Goal: Find specific page/section

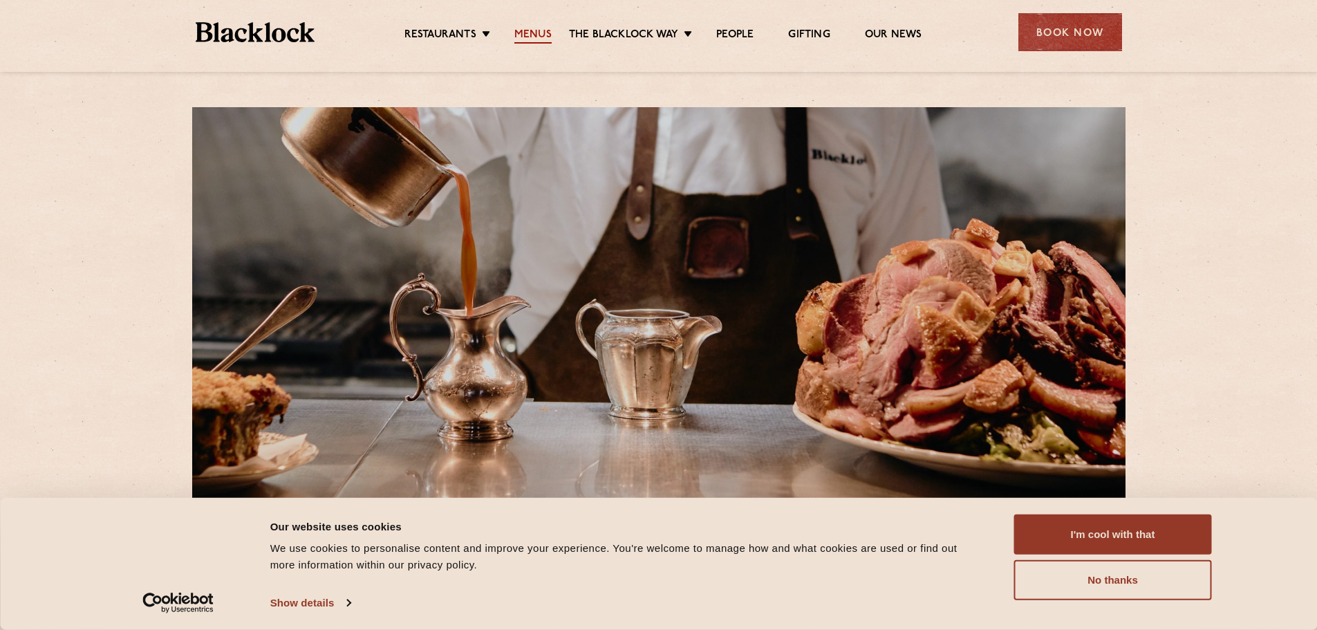
click at [533, 37] on link "Menus" at bounding box center [532, 35] width 37 height 15
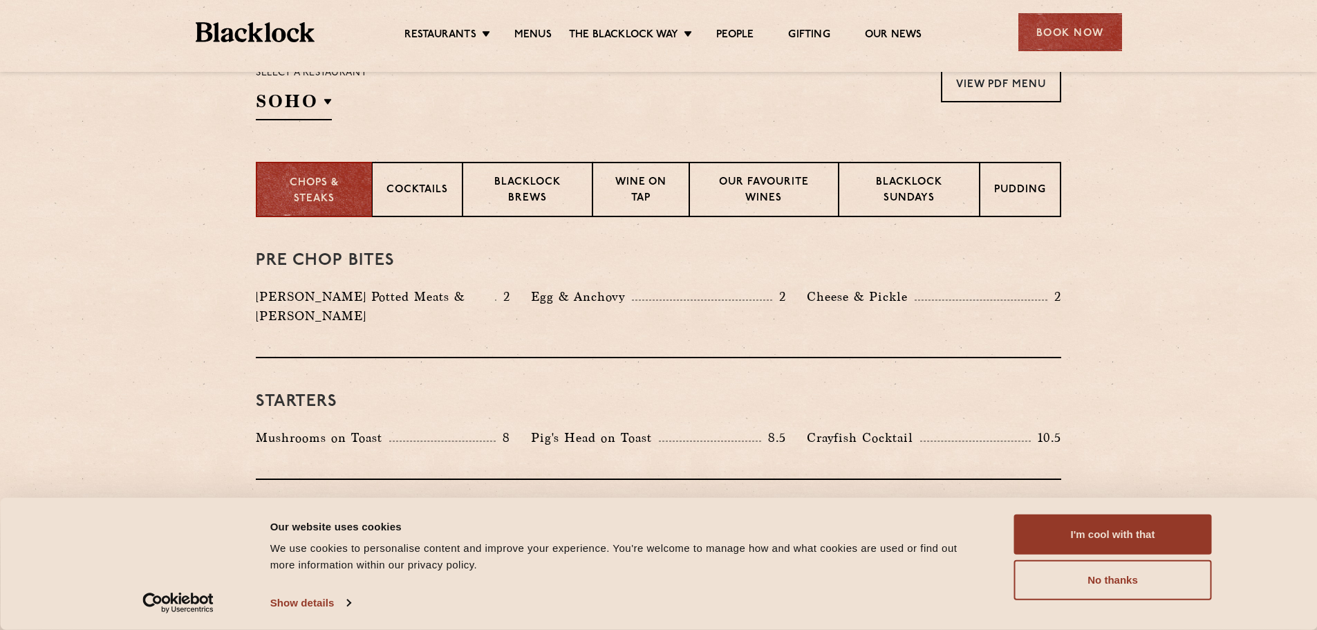
scroll to position [484, 0]
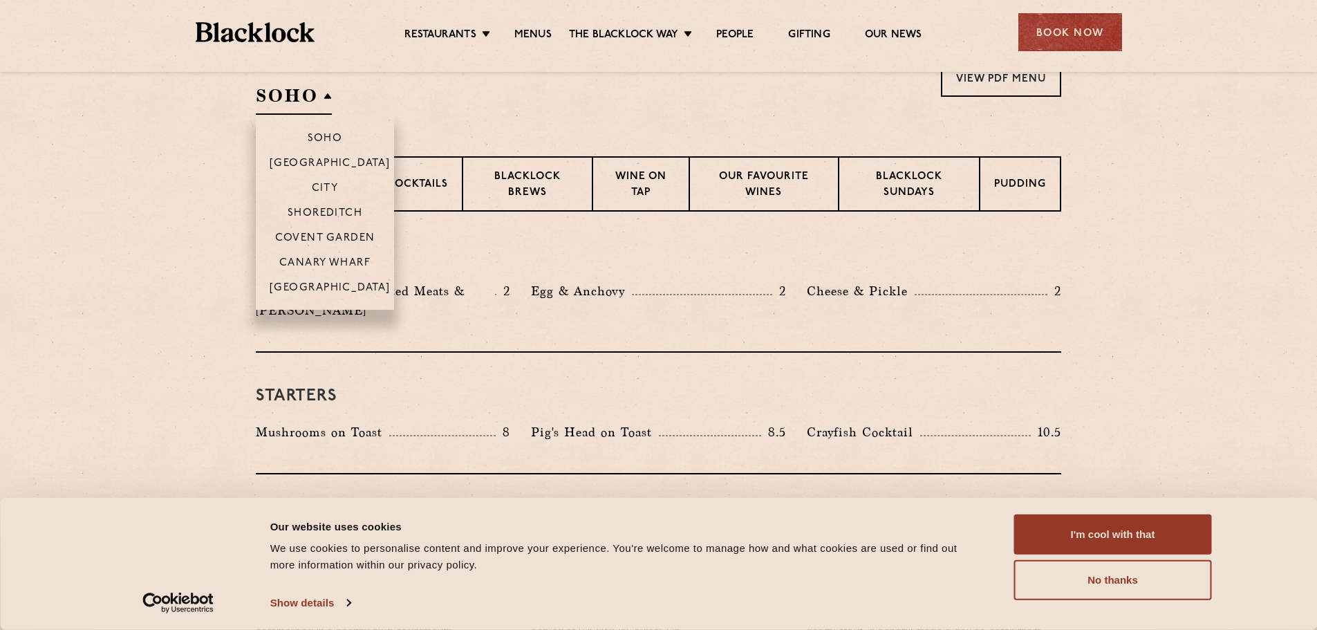
click at [303, 103] on h2 "SOHO" at bounding box center [294, 99] width 76 height 31
click at [319, 233] on p "Covent Garden" at bounding box center [325, 239] width 100 height 14
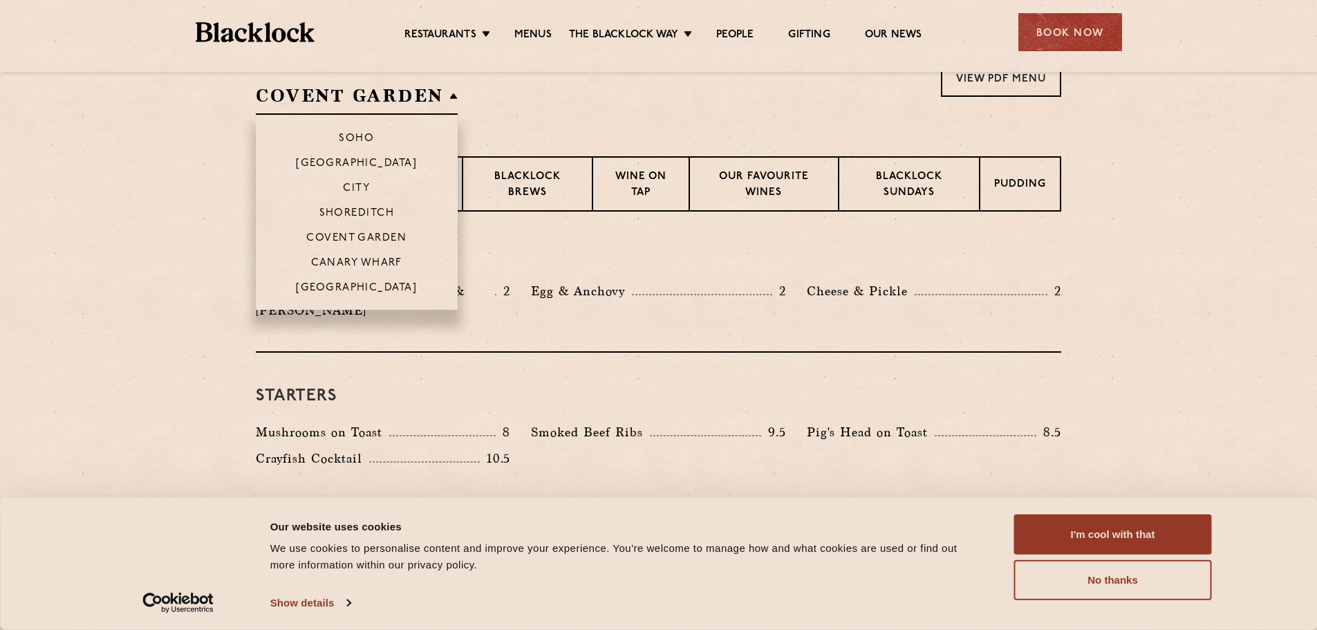
click at [336, 97] on h2 "Covent Garden" at bounding box center [357, 99] width 202 height 31
click at [351, 261] on p "Canary Wharf" at bounding box center [356, 264] width 91 height 14
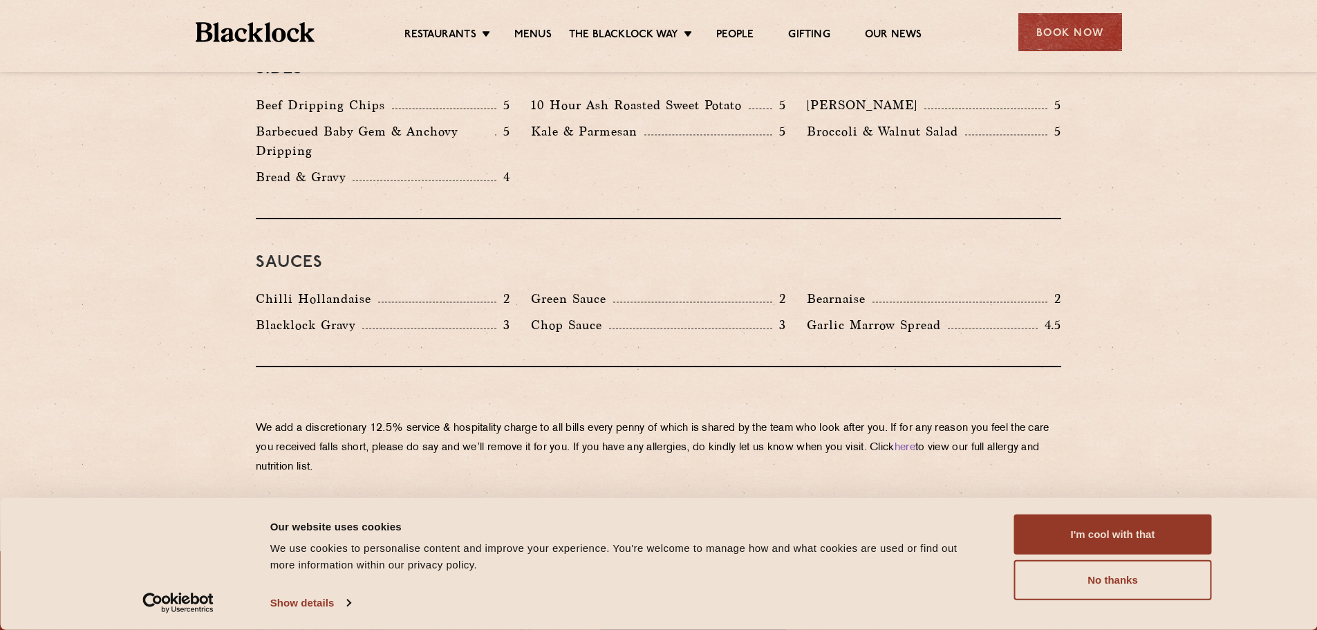
scroll to position [2350, 0]
